Goal: Navigation & Orientation: Find specific page/section

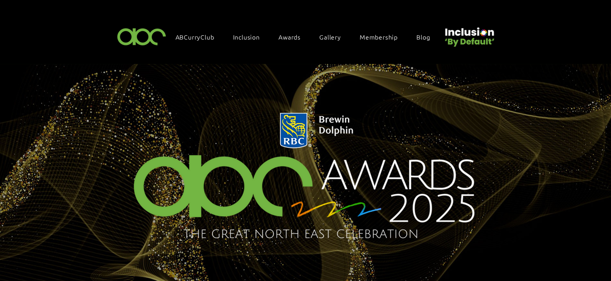
click at [328, 33] on span "Gallery" at bounding box center [330, 37] width 22 height 9
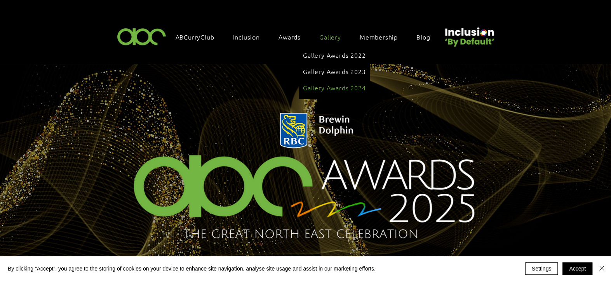
click at [332, 83] on span "Gallery Awards 2024" at bounding box center [334, 87] width 63 height 9
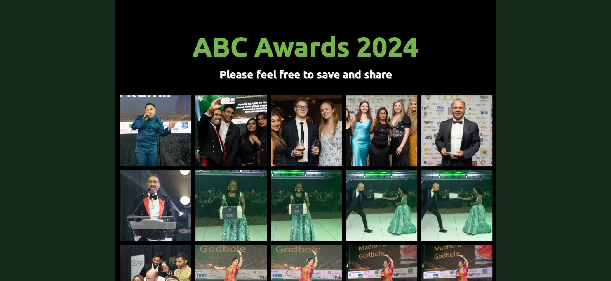
scroll to position [129, 0]
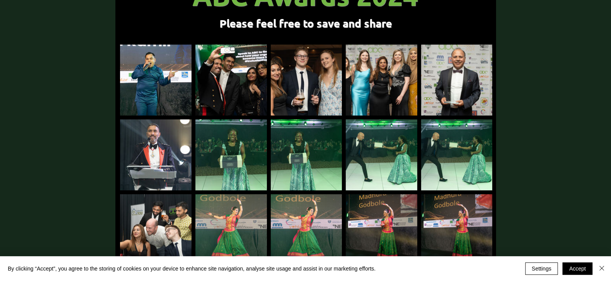
click at [372, 90] on img "main content" at bounding box center [381, 80] width 71 height 71
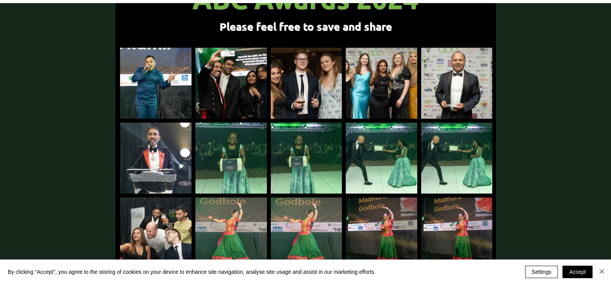
scroll to position [0, 0]
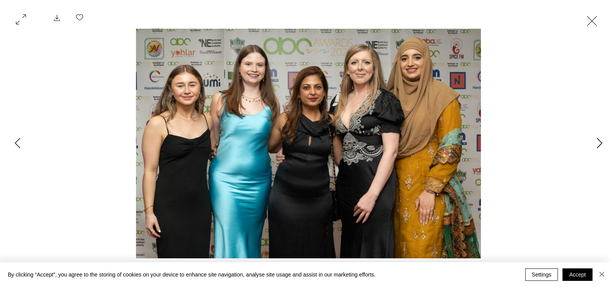
click at [594, 145] on button "Next Item" at bounding box center [598, 143] width 19 height 19
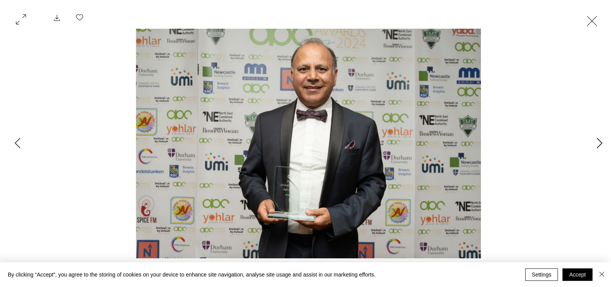
click at [594, 145] on button "Next Item" at bounding box center [598, 143] width 19 height 19
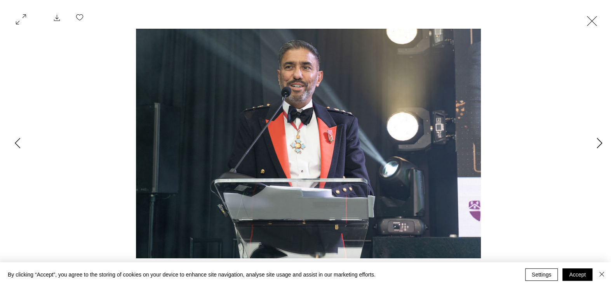
click at [594, 145] on button "Next Item" at bounding box center [598, 143] width 19 height 19
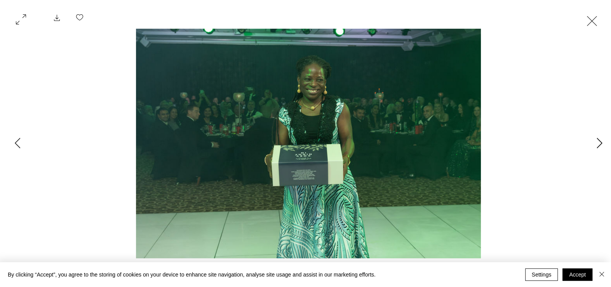
click at [594, 145] on button "Next Item" at bounding box center [598, 143] width 19 height 19
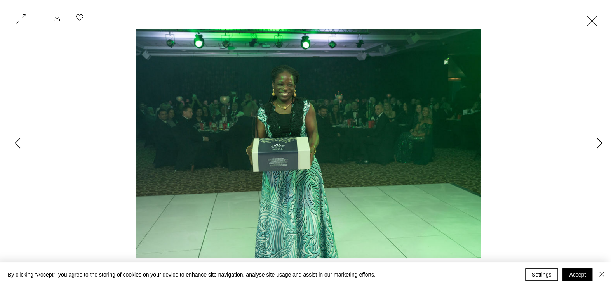
click at [594, 145] on button "Next Item" at bounding box center [598, 143] width 19 height 19
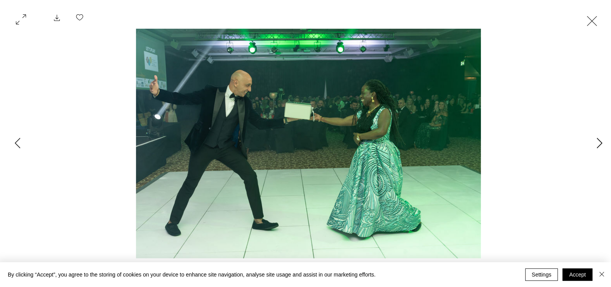
click at [594, 145] on button "Next Item" at bounding box center [598, 143] width 19 height 19
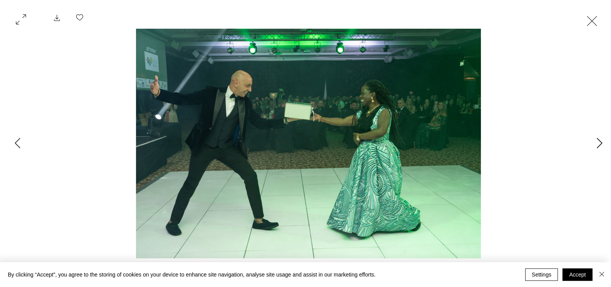
click at [594, 145] on button "Next Item" at bounding box center [598, 143] width 19 height 19
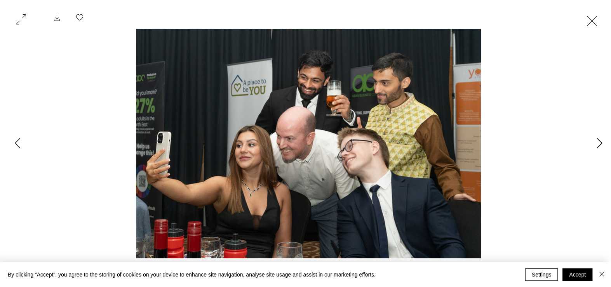
click at [590, 24] on button "Exit expand mode" at bounding box center [591, 20] width 15 height 17
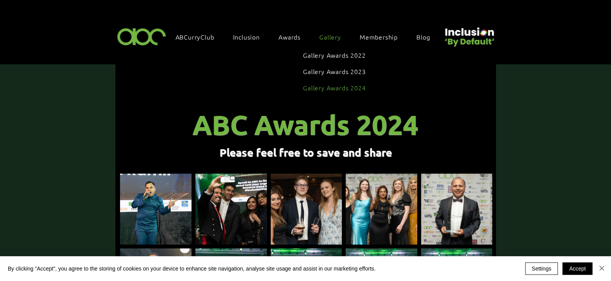
click at [343, 30] on link "Gallery" at bounding box center [333, 37] width 37 height 16
click at [347, 48] on link "Gallery Awards 2022" at bounding box center [334, 55] width 63 height 15
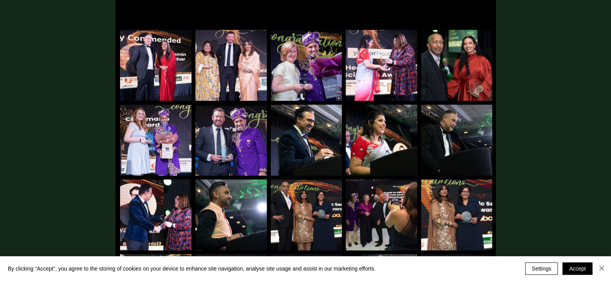
scroll to position [192, 0]
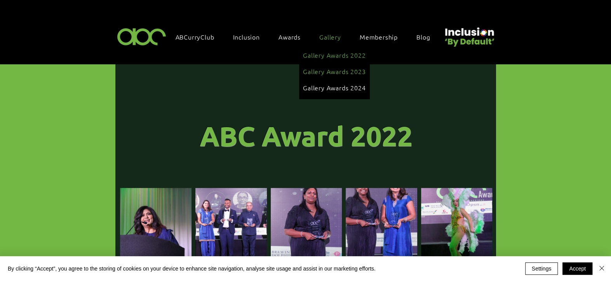
click at [332, 71] on span "Gallery Awards 2023" at bounding box center [334, 71] width 63 height 9
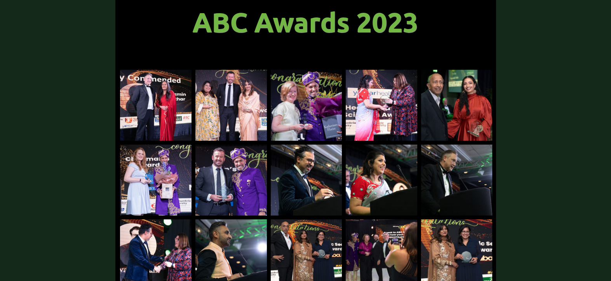
scroll to position [194, 0]
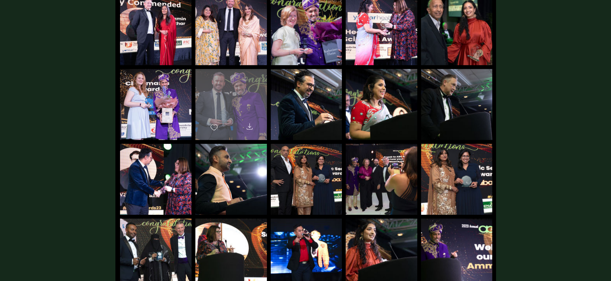
click at [245, 102] on div "main content" at bounding box center [230, 101] width 71 height 64
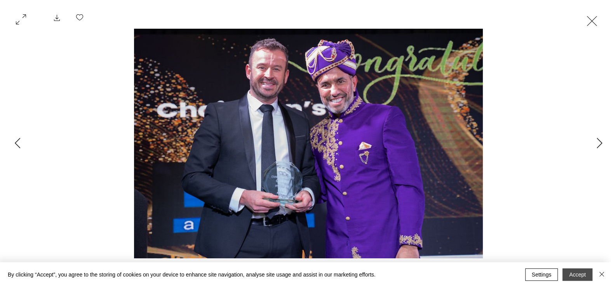
click at [584, 275] on button "Accept" at bounding box center [577, 275] width 30 height 12
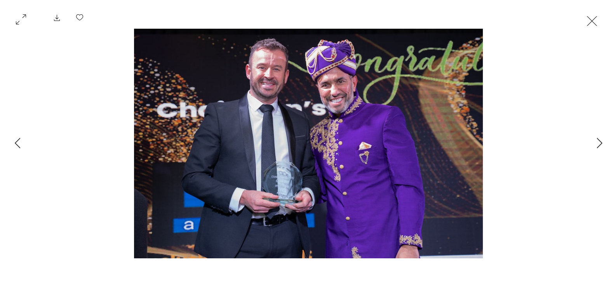
click at [297, 162] on img "Gallery item, detailed view" at bounding box center [308, 144] width 349 height 230
drag, startPoint x: 584, startPoint y: 23, endPoint x: 485, endPoint y: 162, distance: 171.2
click at [532, 160] on div "Gallery item, detailed view" at bounding box center [305, 143] width 611 height 287
click at [595, 25] on button "Exit expand mode" at bounding box center [591, 20] width 15 height 17
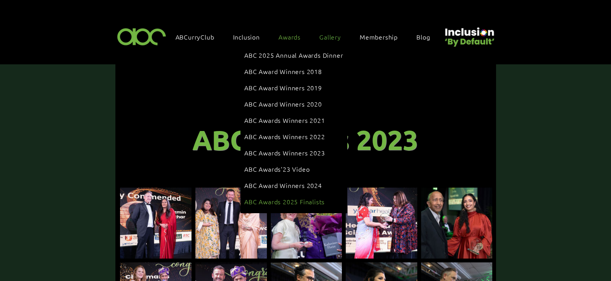
click at [307, 198] on span "ABC Awards 2025 Finalists" at bounding box center [284, 202] width 80 height 9
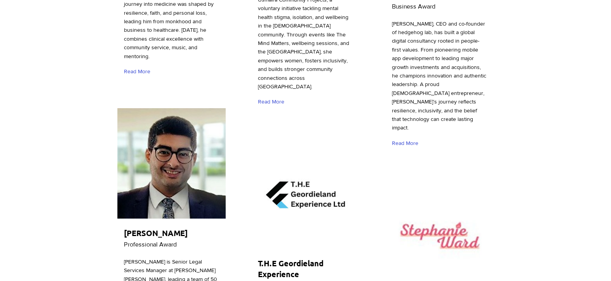
scroll to position [2200, 0]
